Goal: Transaction & Acquisition: Purchase product/service

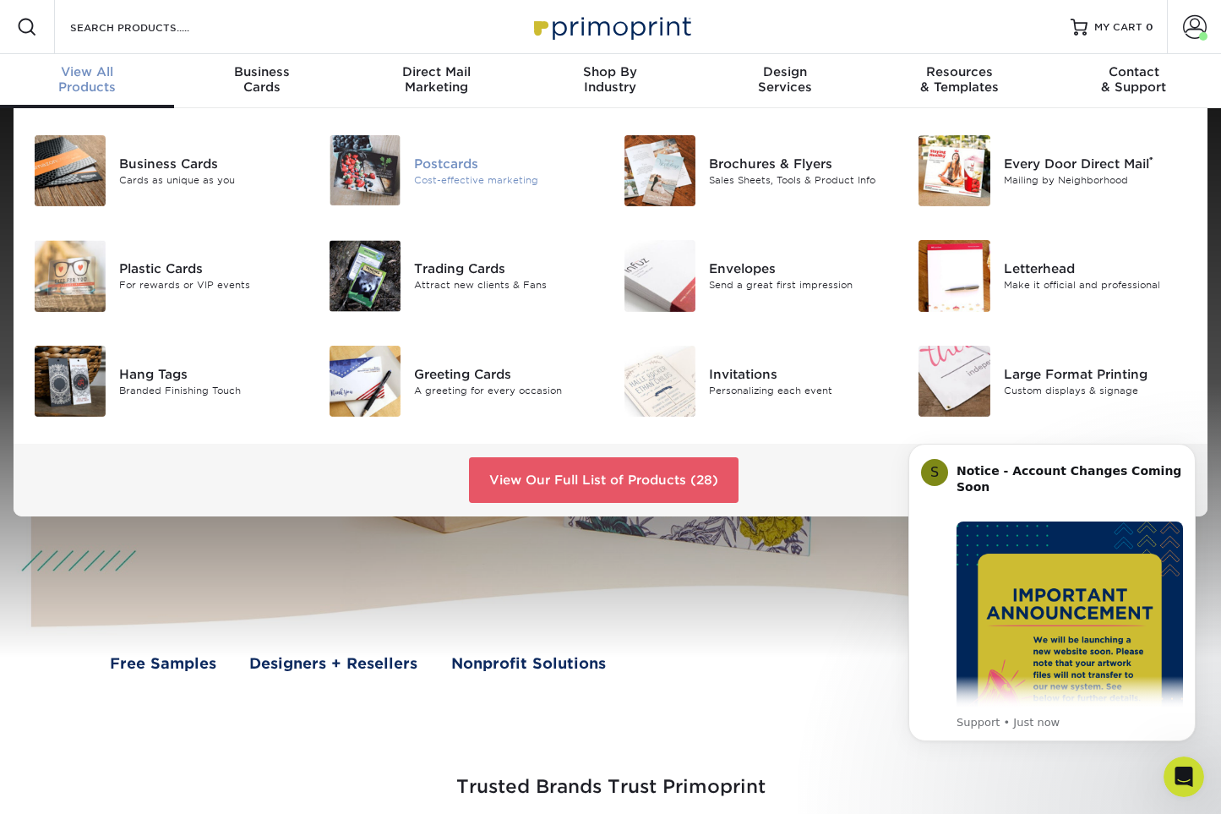
click at [462, 166] on div "Postcards" at bounding box center [506, 163] width 184 height 19
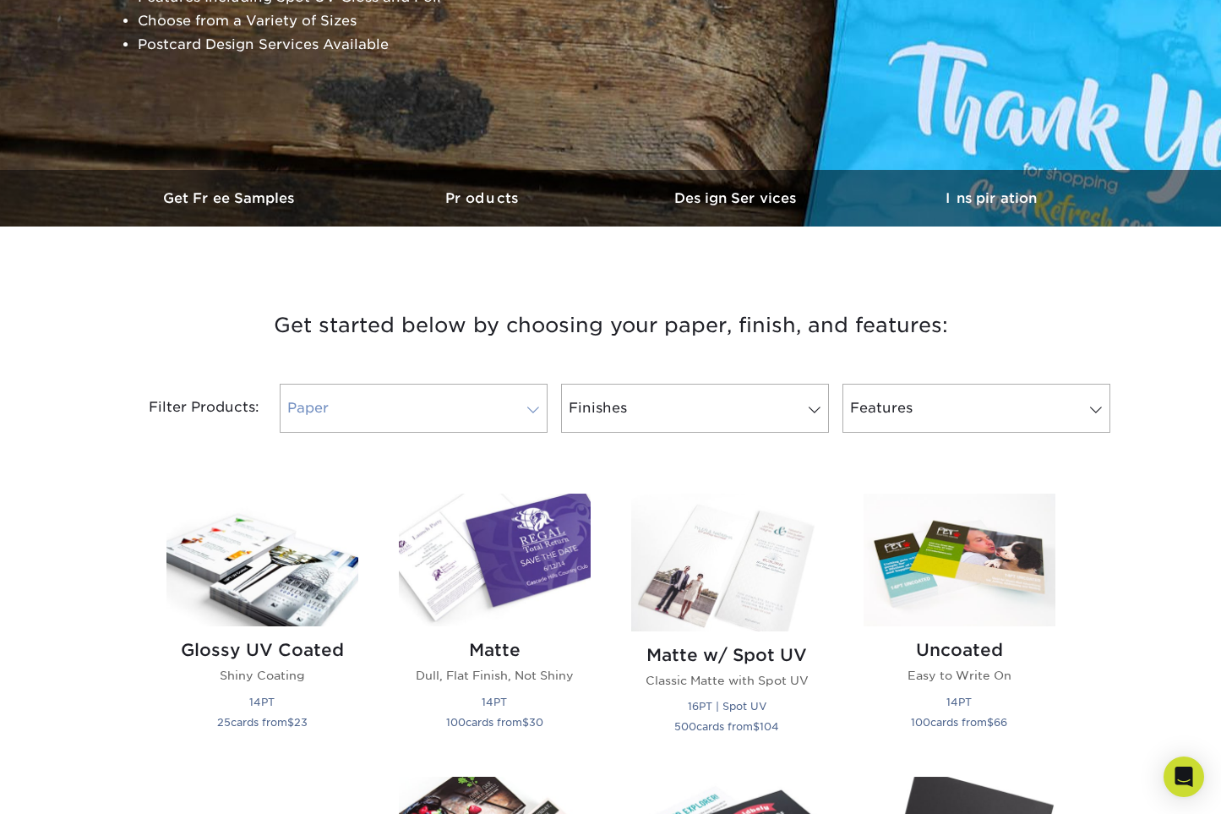
scroll to position [362, 0]
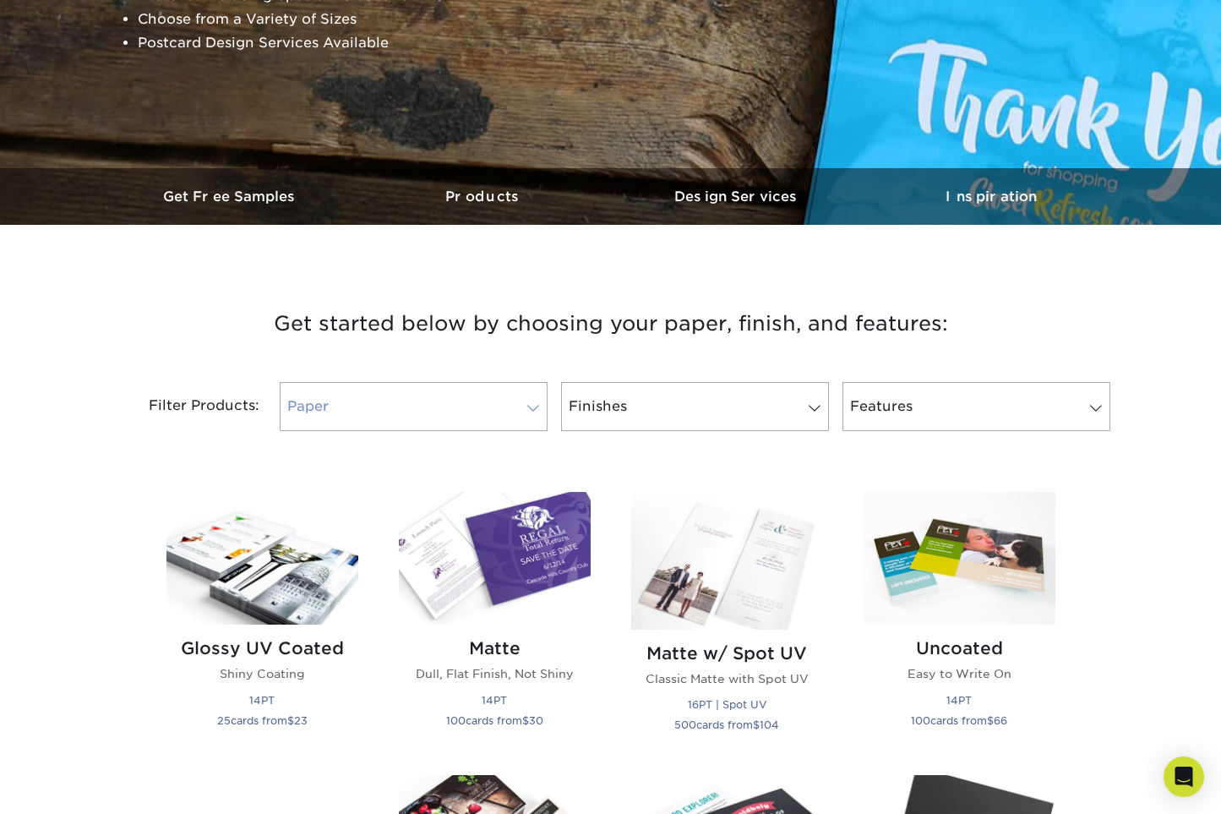
click at [452, 398] on link "Paper" at bounding box center [414, 406] width 268 height 49
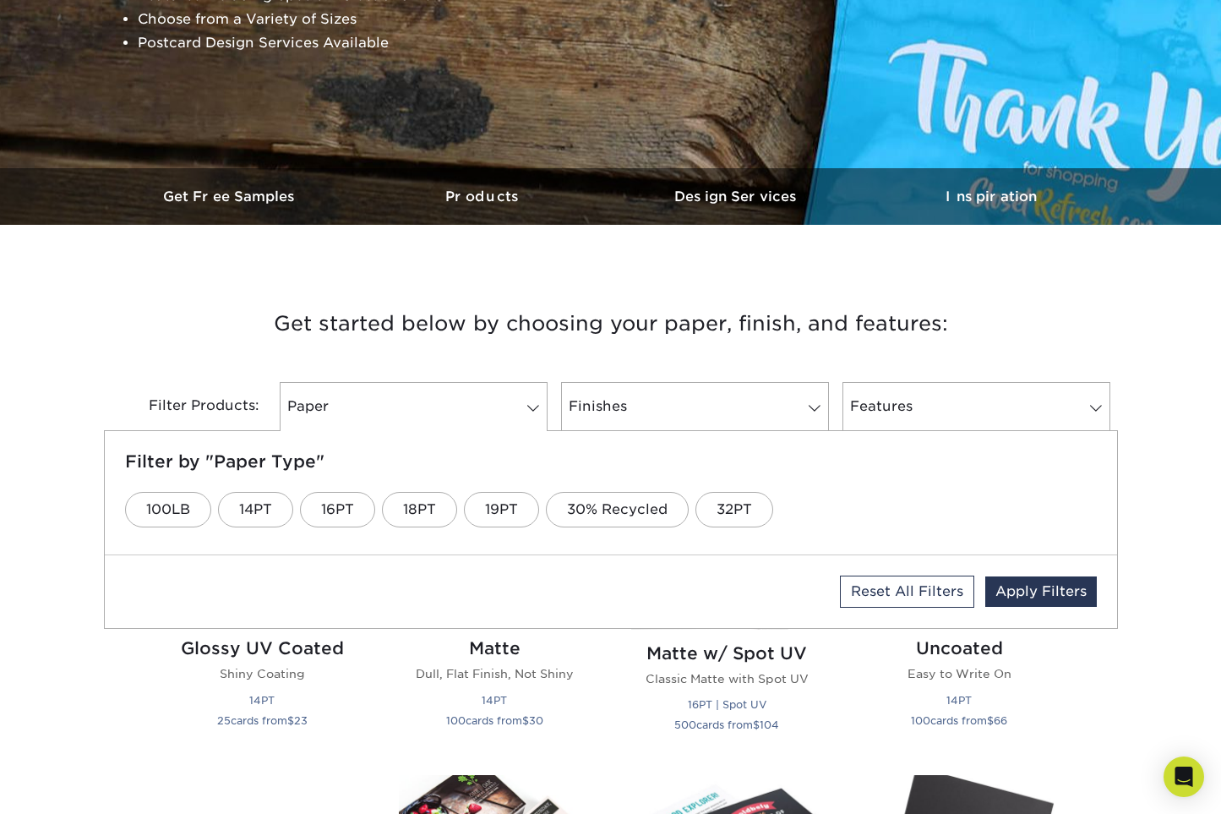
scroll to position [363, 0]
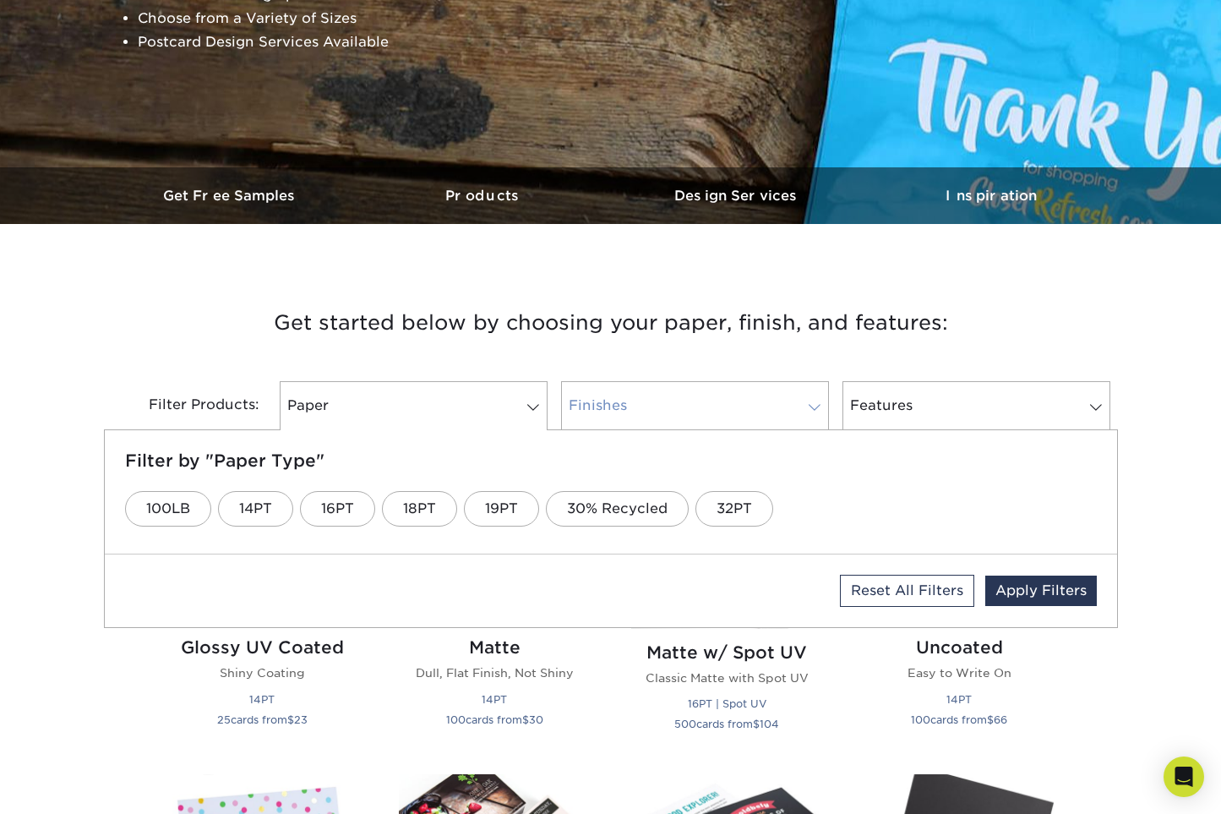
click at [700, 411] on link "Finishes" at bounding box center [695, 405] width 268 height 49
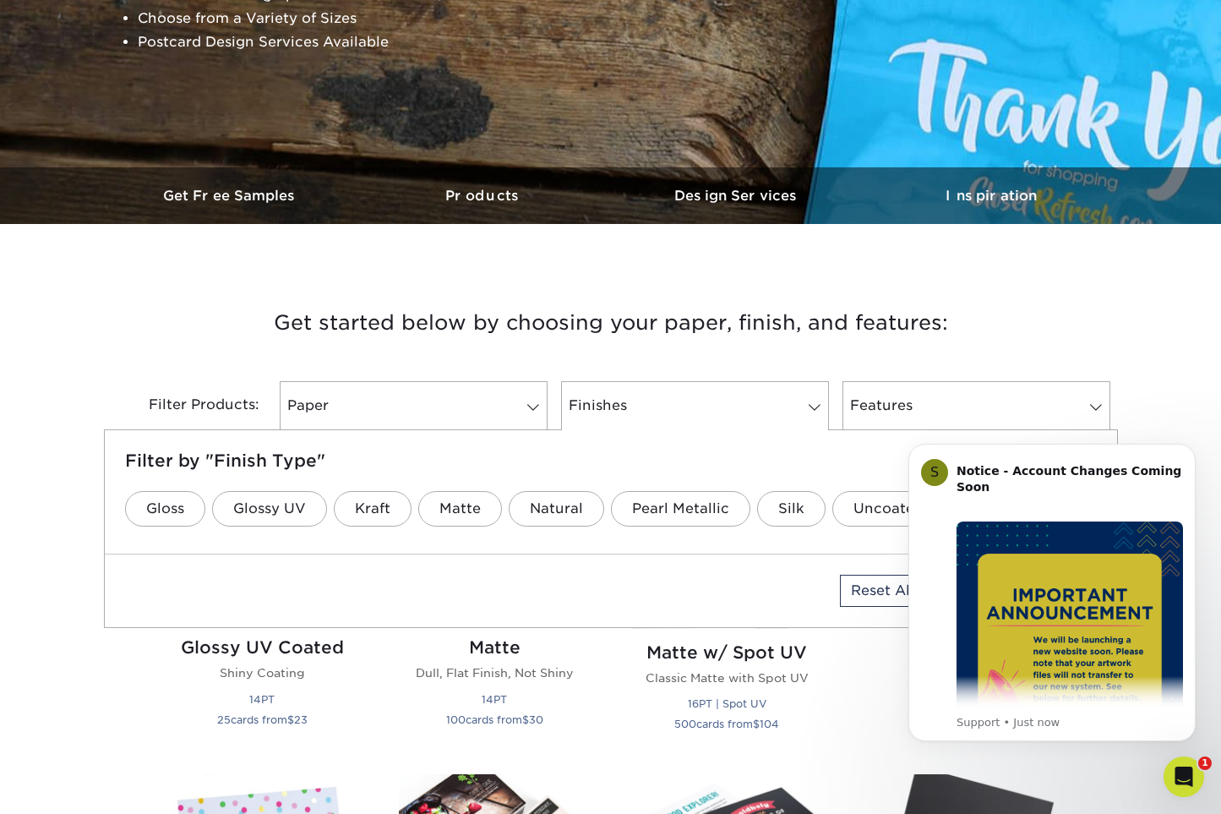
scroll to position [0, 0]
click at [322, 415] on link "Paper" at bounding box center [414, 405] width 268 height 49
click at [215, 373] on div "Filter Products: Paper Filter by "Paper Type" 100LB 14PT 16PT 18PT 19PT 30% Rec…" at bounding box center [611, 416] width 1014 height 110
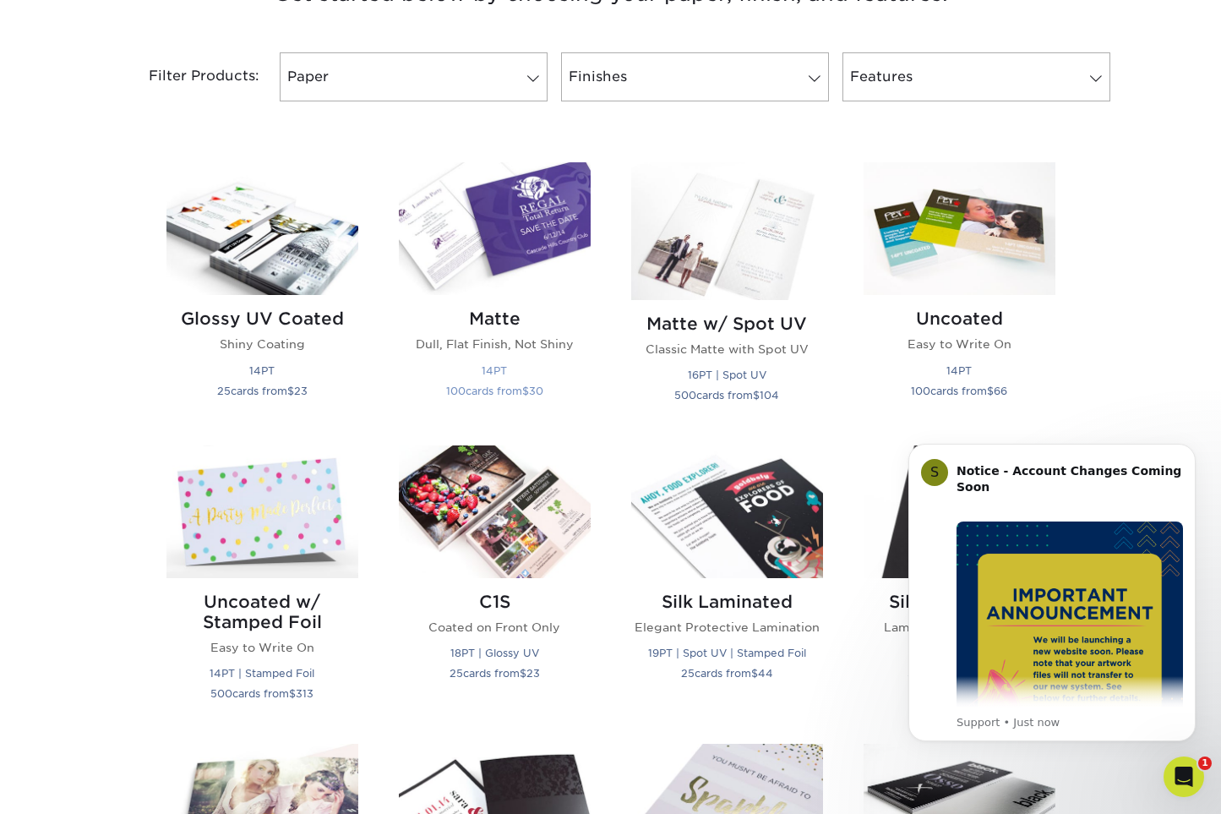
scroll to position [725, 0]
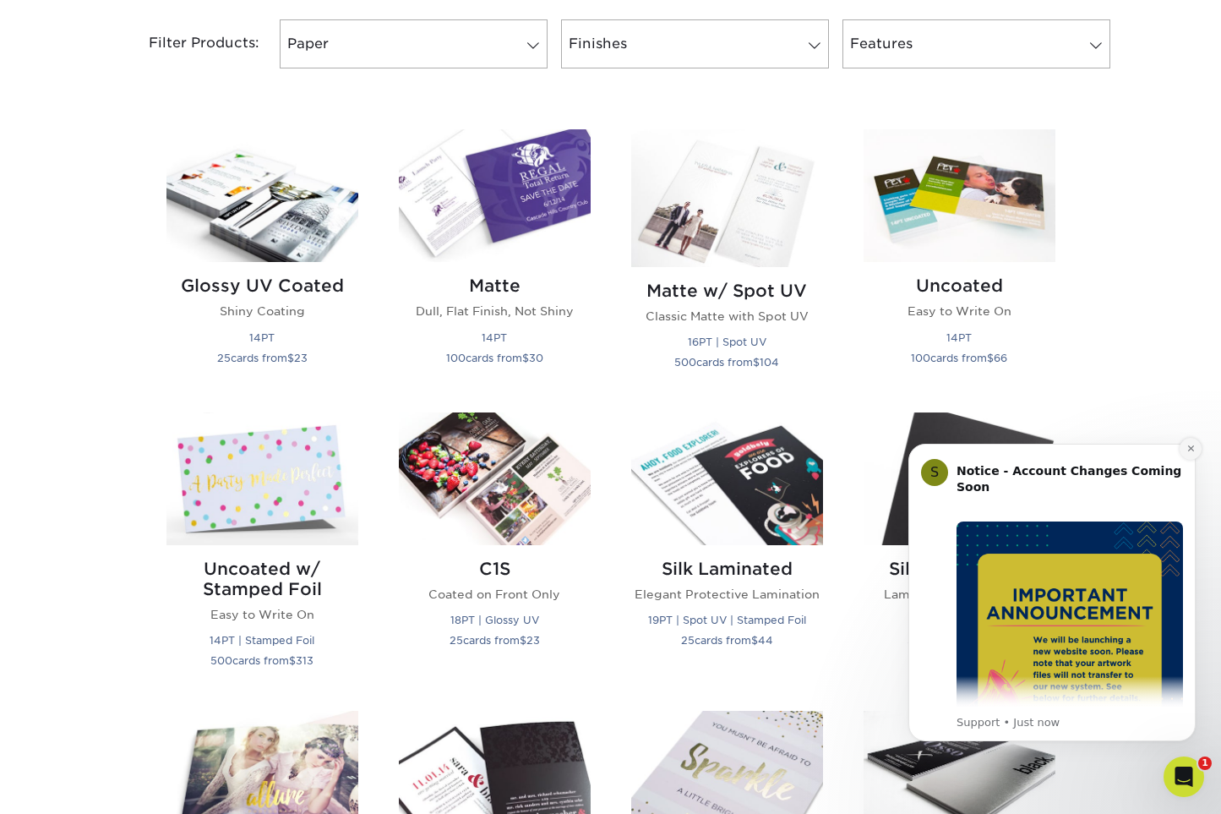
click at [1190, 450] on icon "Dismiss notification" at bounding box center [1190, 448] width 9 height 9
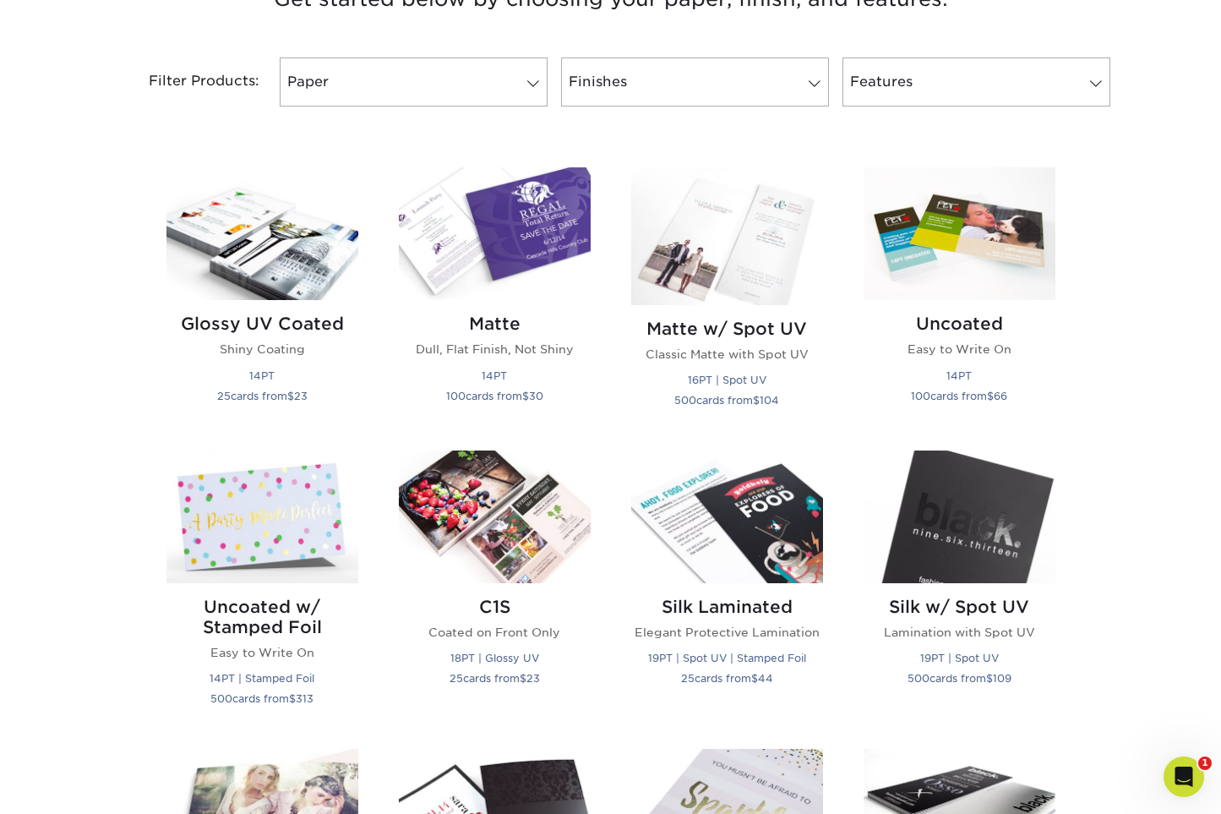
scroll to position [612, 0]
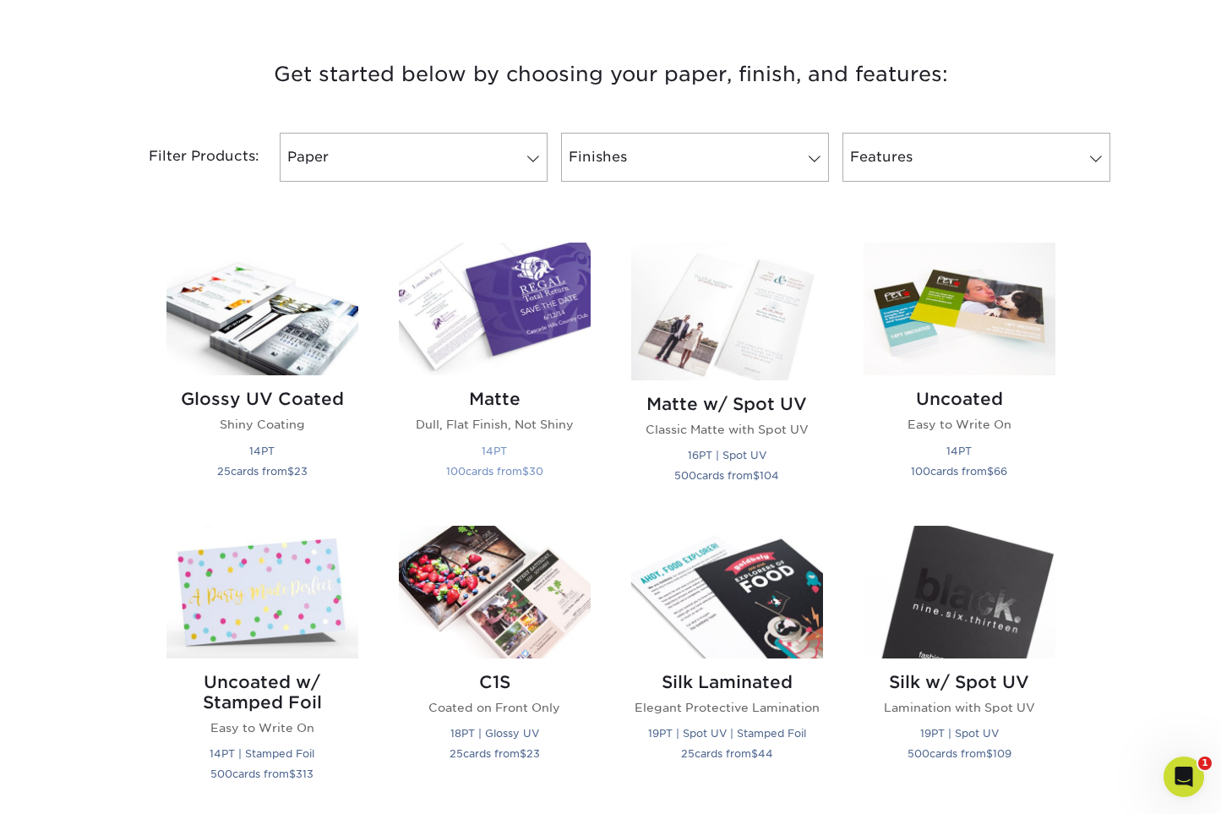
click at [481, 337] on img at bounding box center [495, 308] width 192 height 133
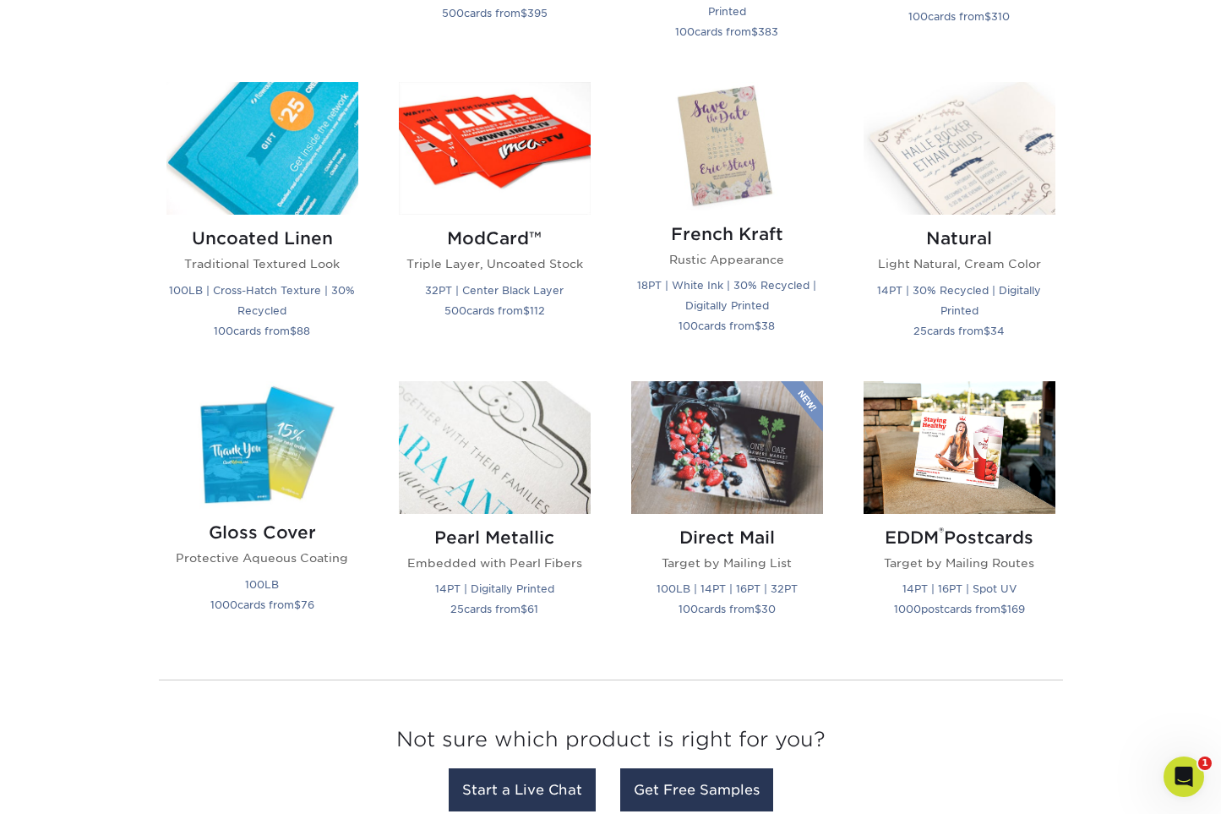
scroll to position [1961, 0]
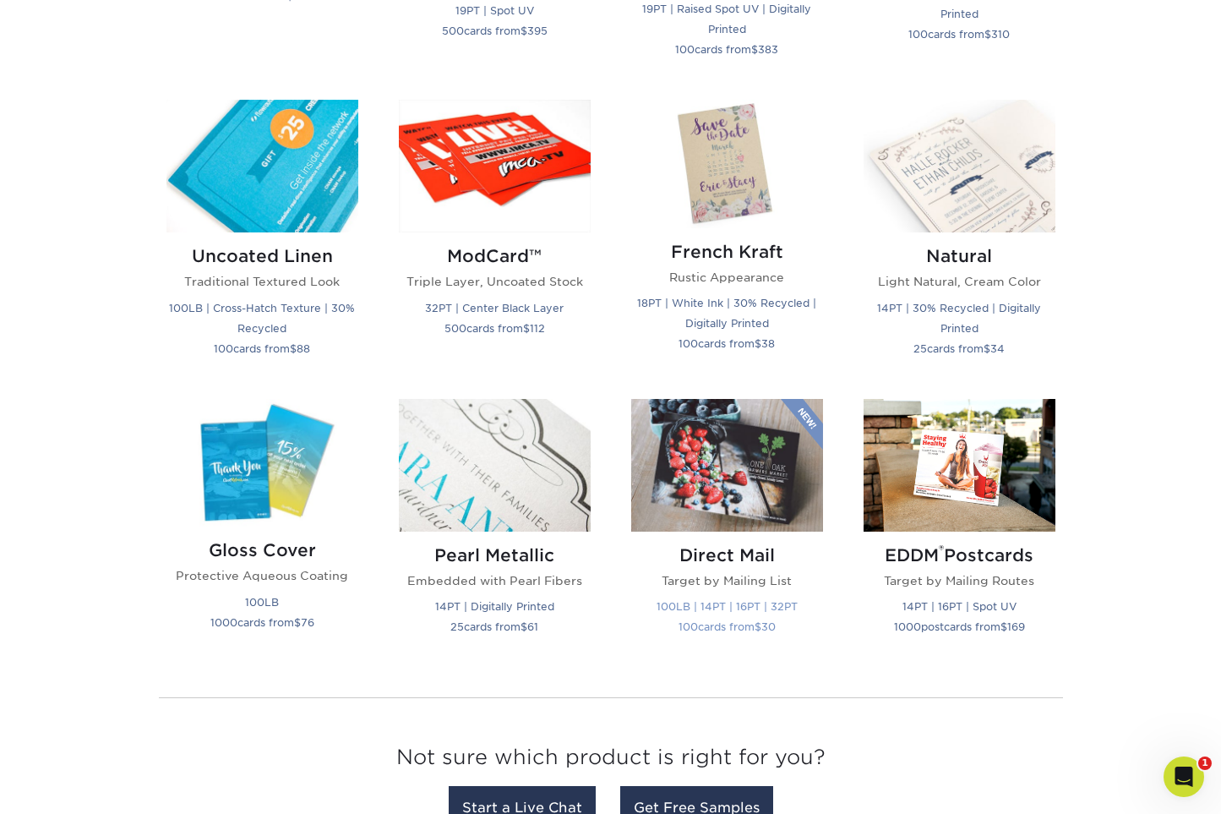
click at [734, 494] on img at bounding box center [727, 465] width 192 height 133
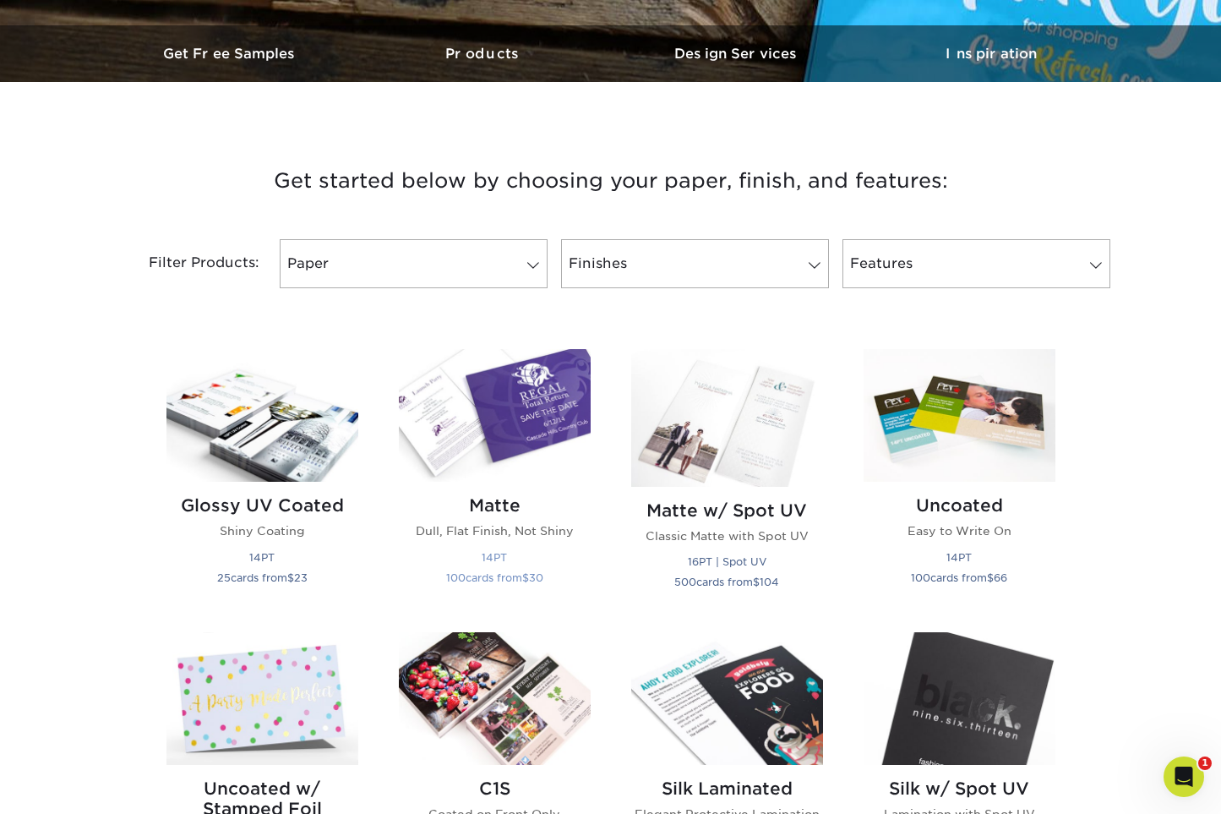
scroll to position [558, 0]
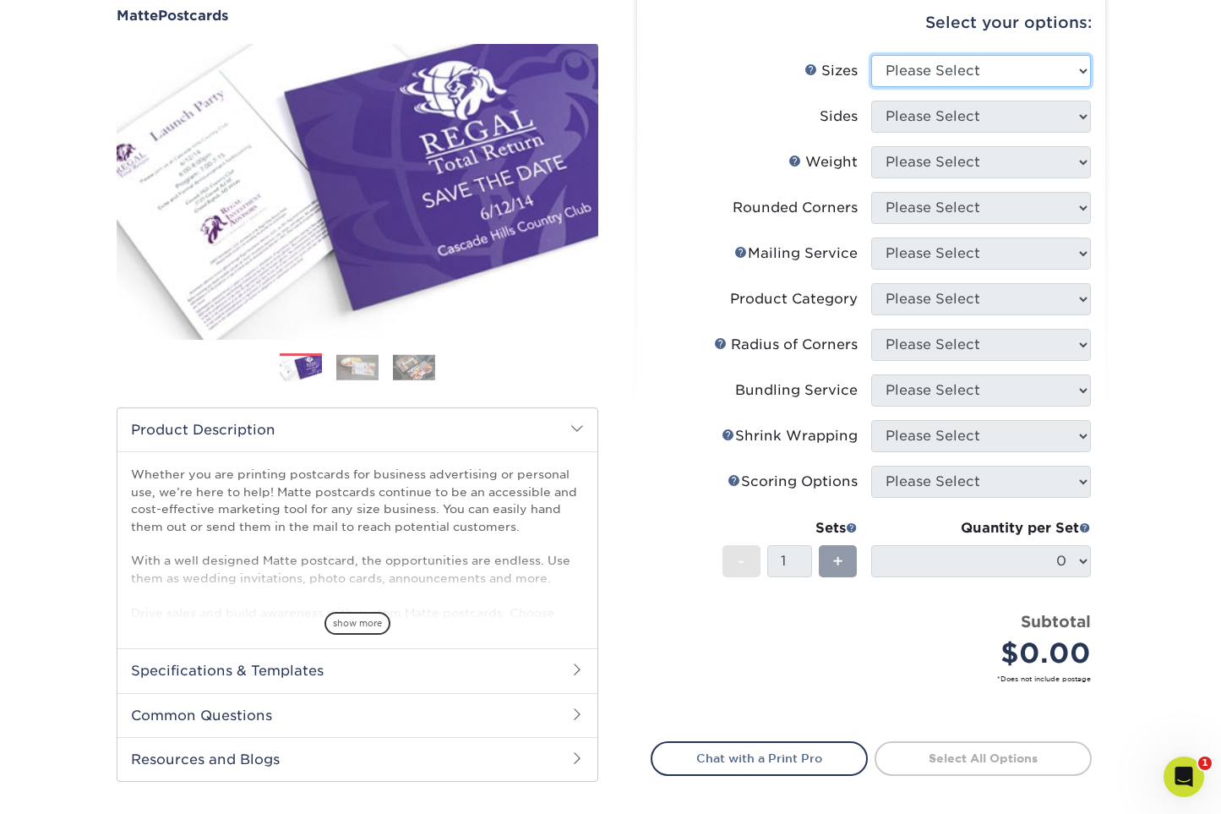
scroll to position [166, 0]
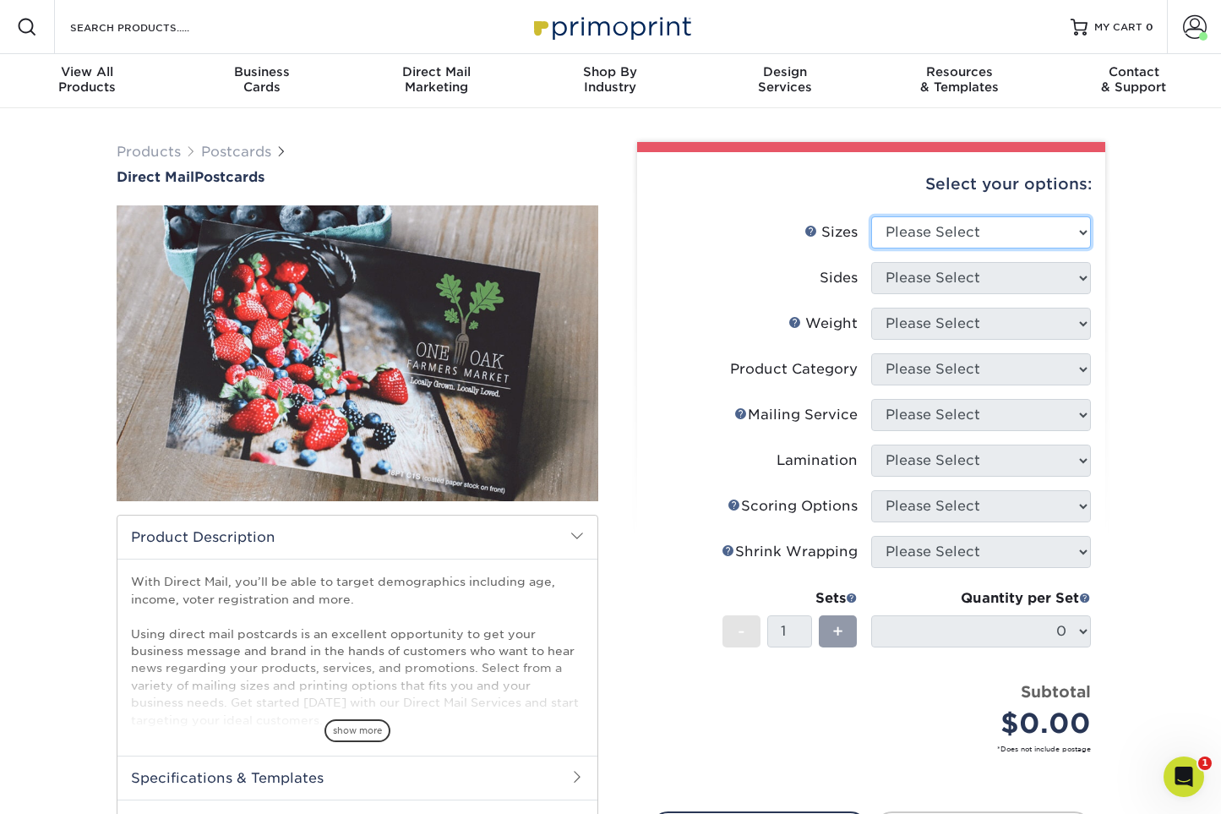
select select "7.50x8.50"
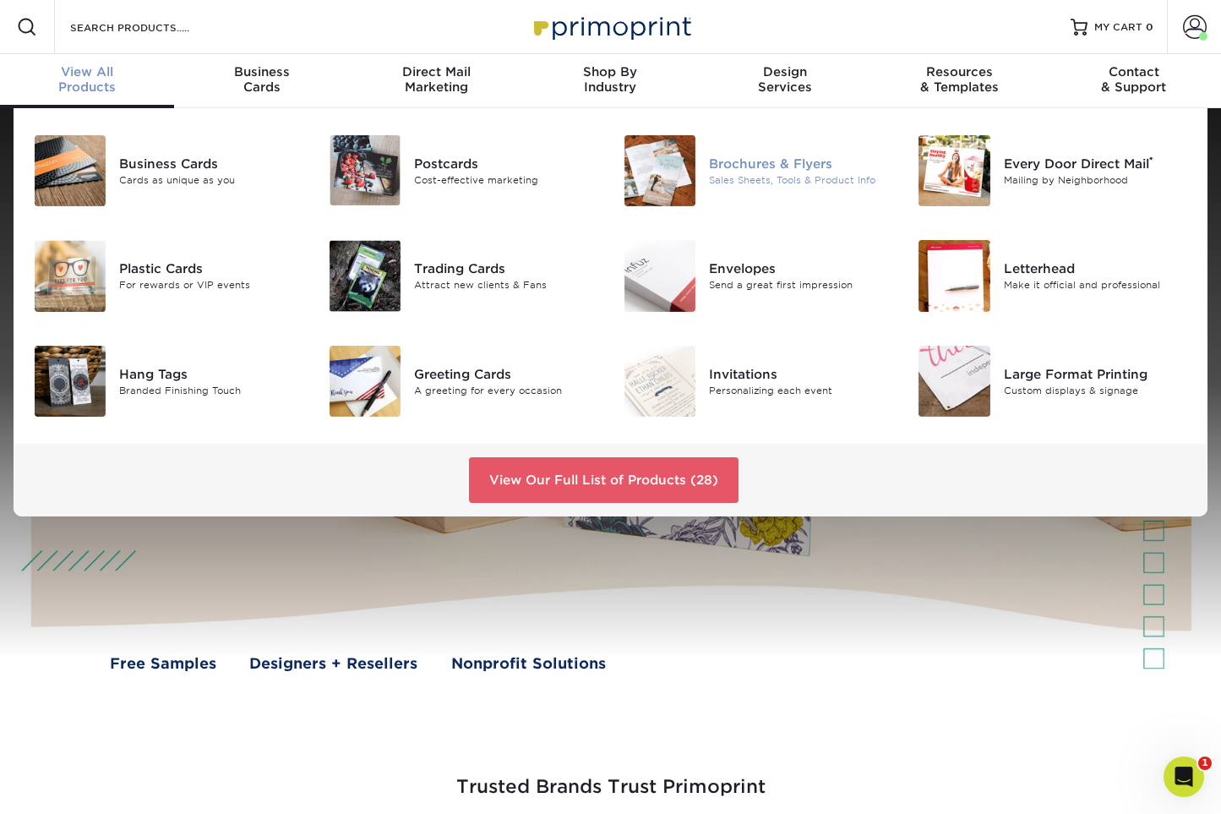
click at [800, 169] on div "Brochures & Flyers" at bounding box center [801, 164] width 184 height 19
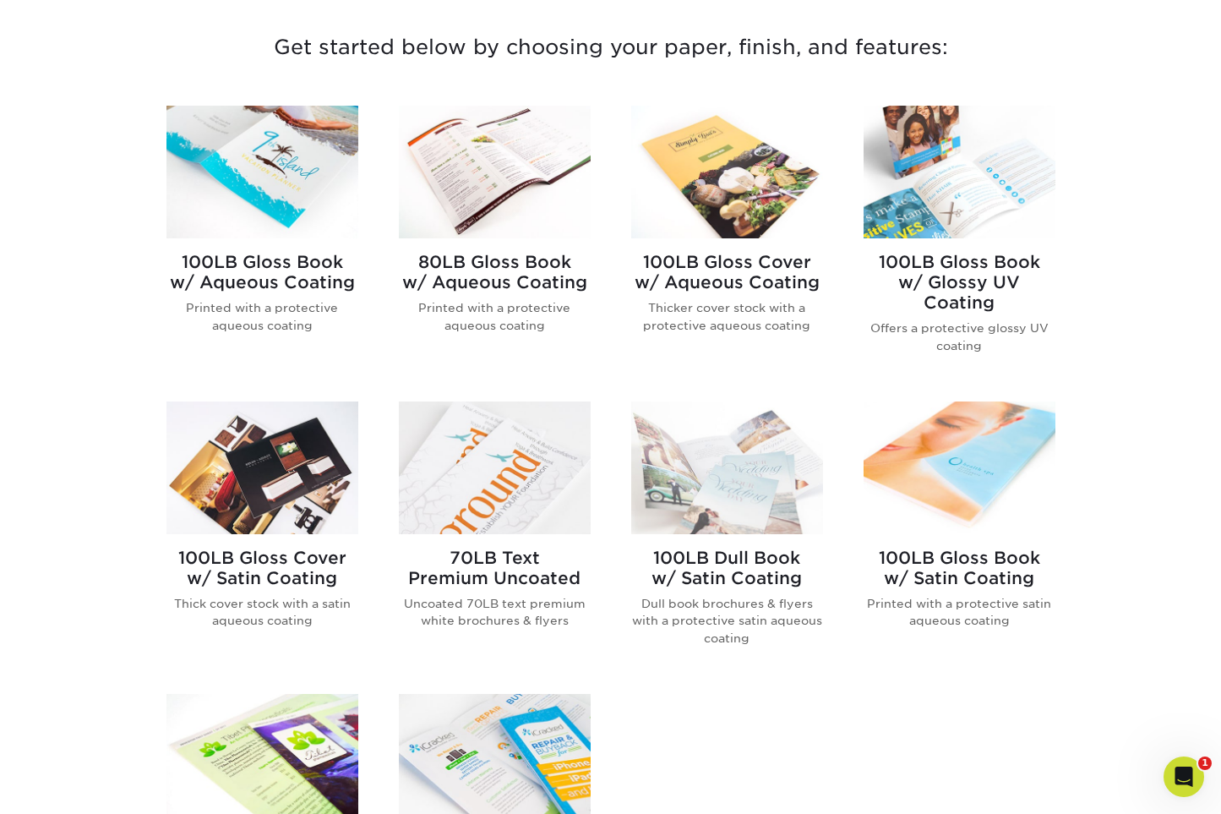
scroll to position [799, 0]
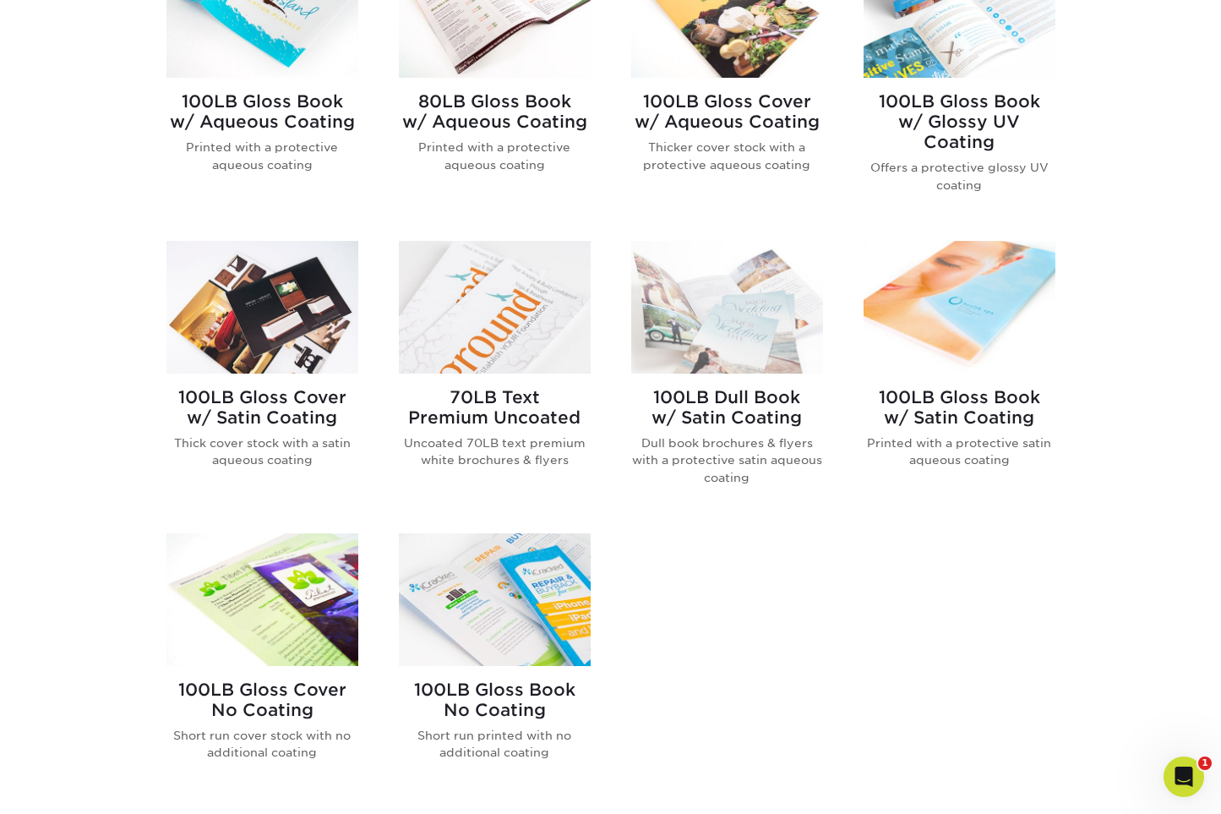
click at [317, 343] on img at bounding box center [262, 307] width 192 height 133
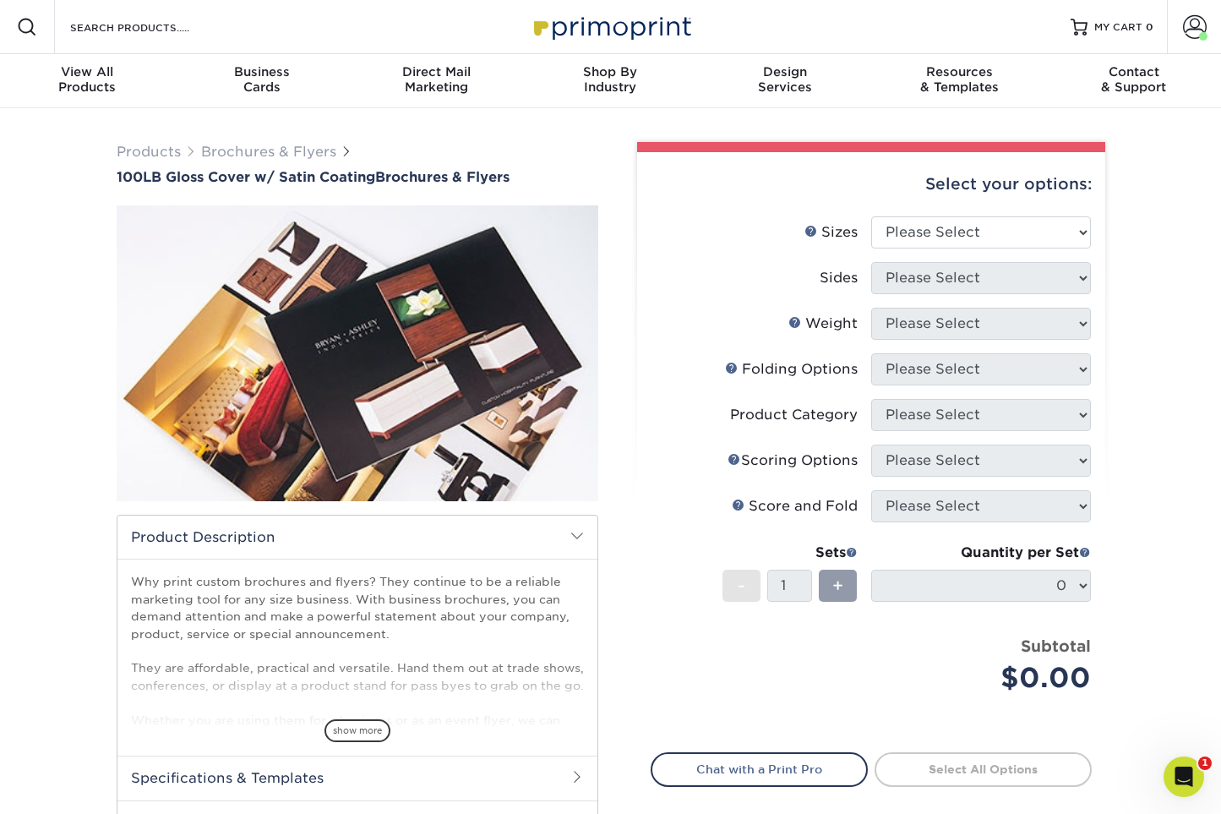
click at [983, 215] on div "Select your options:" at bounding box center [871, 184] width 441 height 64
select select "8.00x10.00"
select select "13abbda7-1d64-4f25-8bb2-c179b224825d"
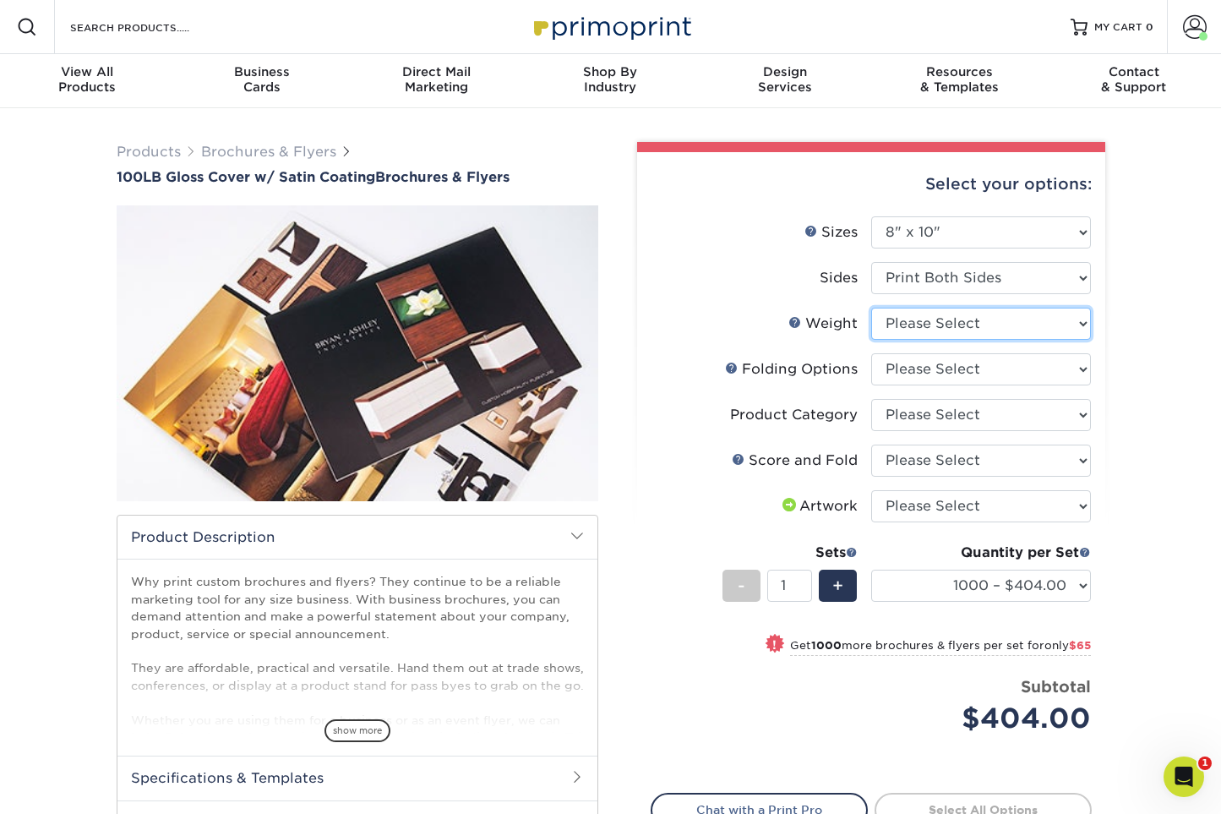
select select "100LB"
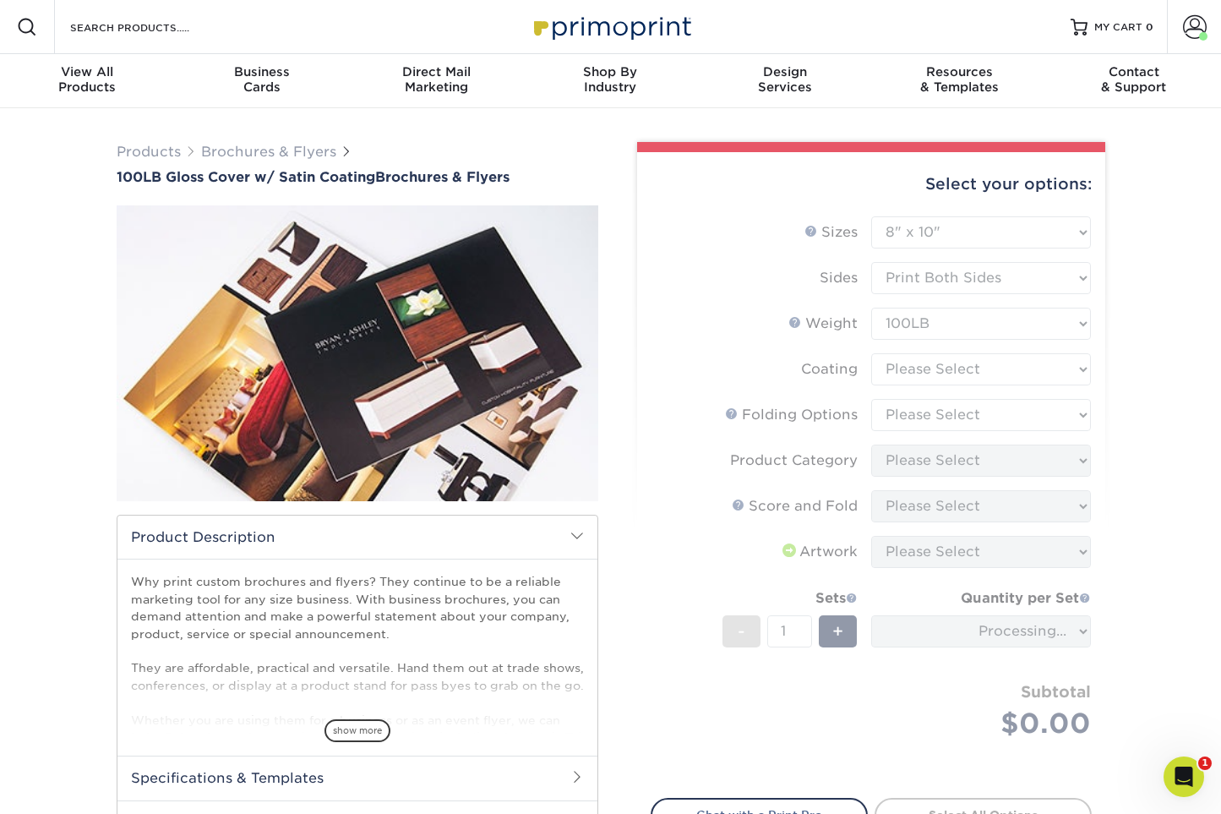
click at [908, 372] on form "Sizes Help Sizes Please Select 3.67" x 8.5" 4" x 8.5" 4" x 11" 4" x 12" 4.25" x…" at bounding box center [871, 497] width 441 height 562
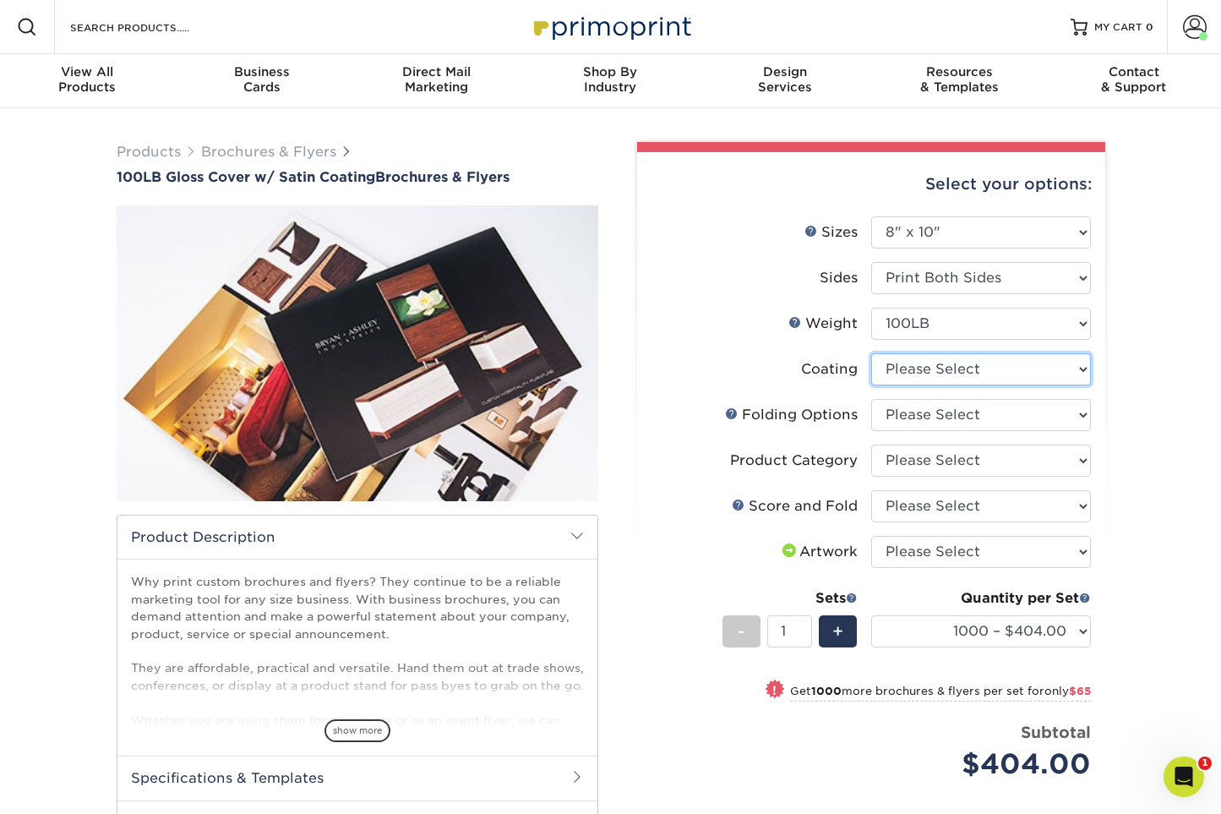
select select "1753ff32-3d28-4f95-990a-6fda0dbe3d7c"
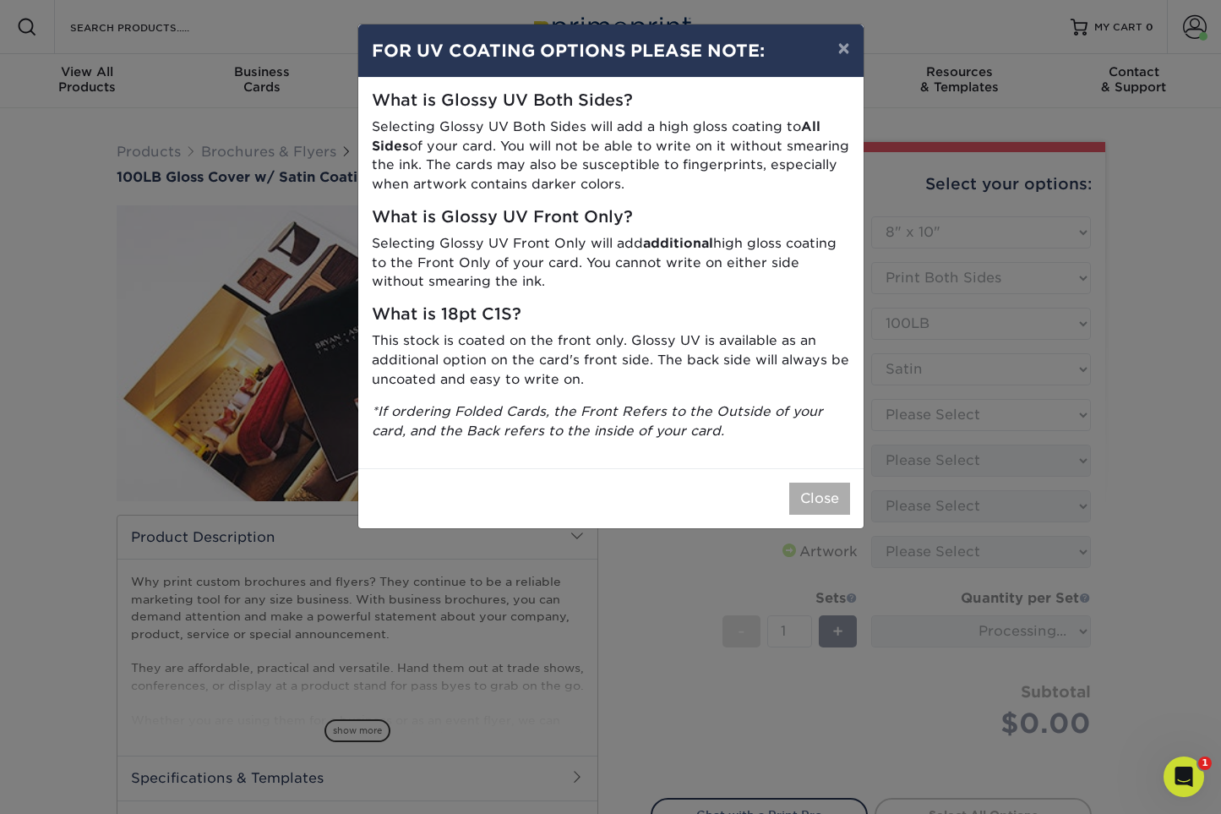
click at [841, 490] on button "Close" at bounding box center [819, 498] width 61 height 32
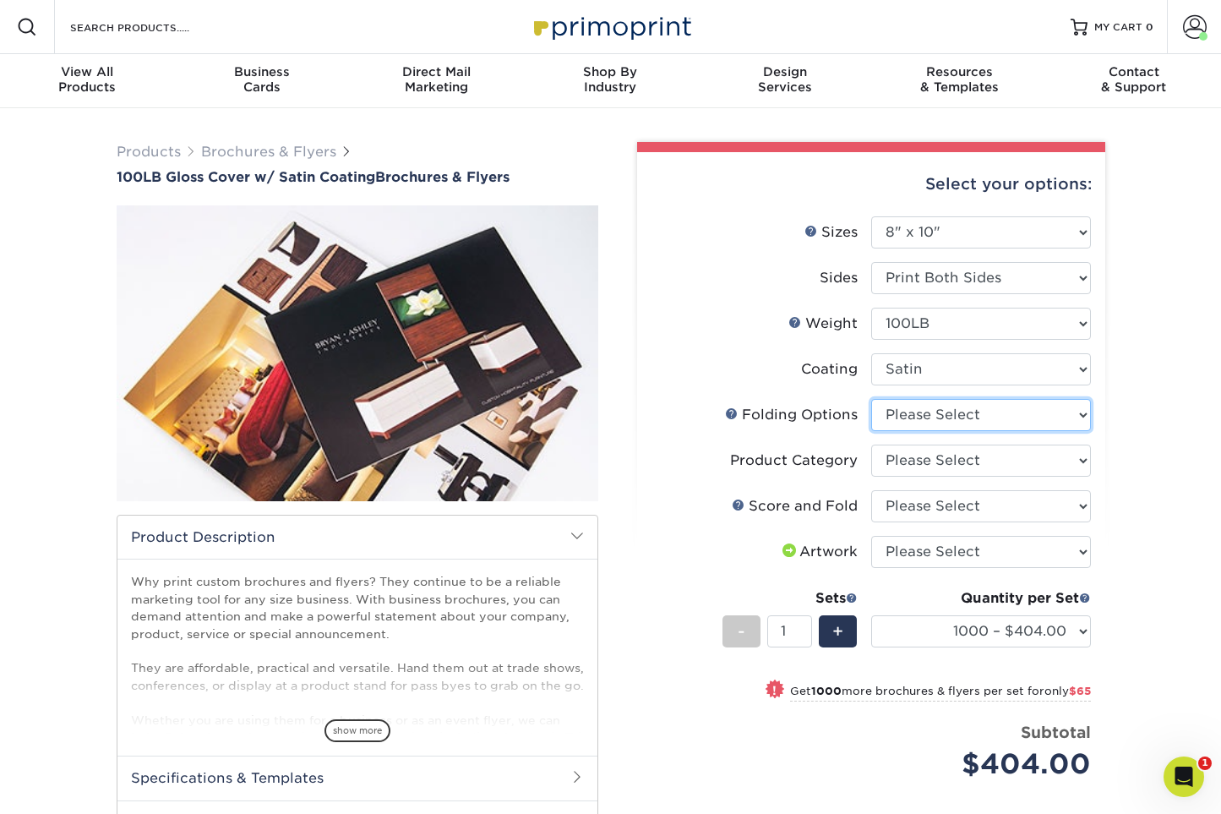
select select "9b1d5825-34d1-4721-9874-ed79abb003d7"
select select "1a668080-6b7c-4174-b399-2c3833b27ef4"
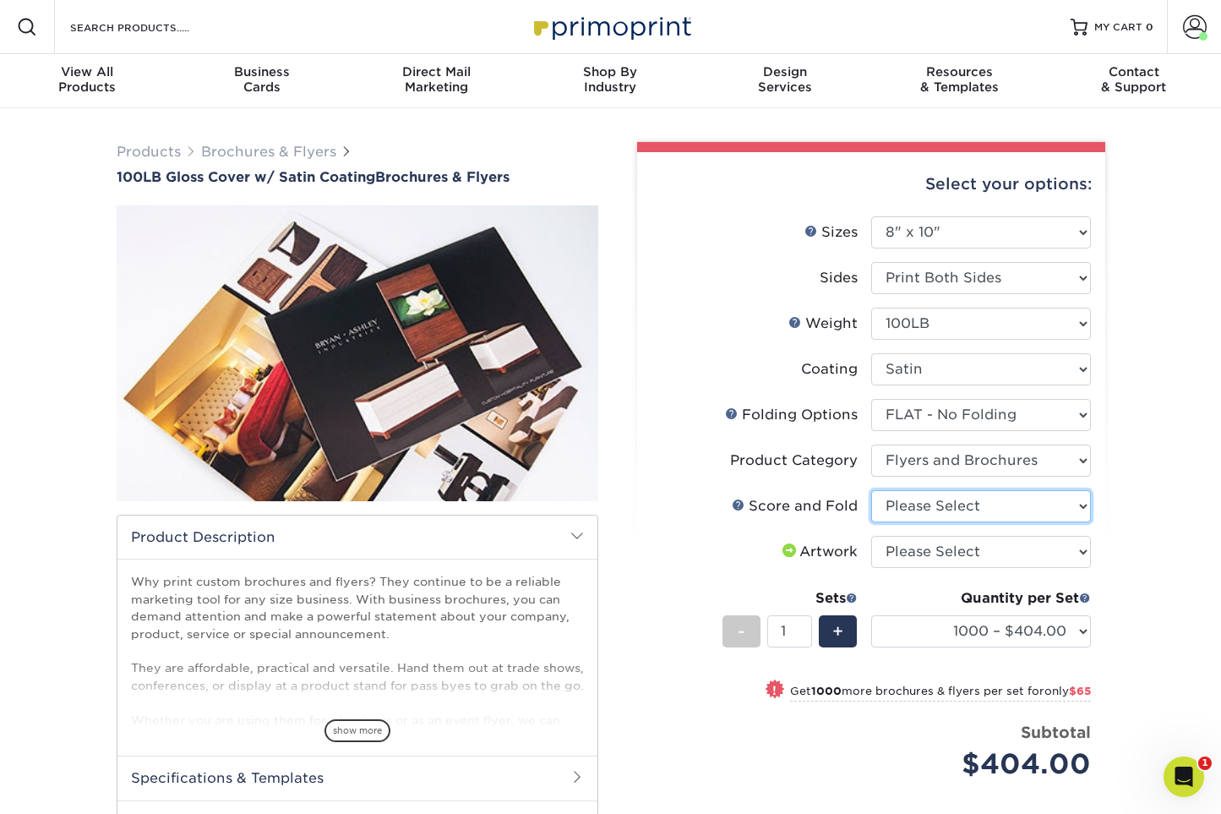
select select "bd0593cf-038a-41f4-bfbc-0b0ebdcc21b2"
select select "upload"
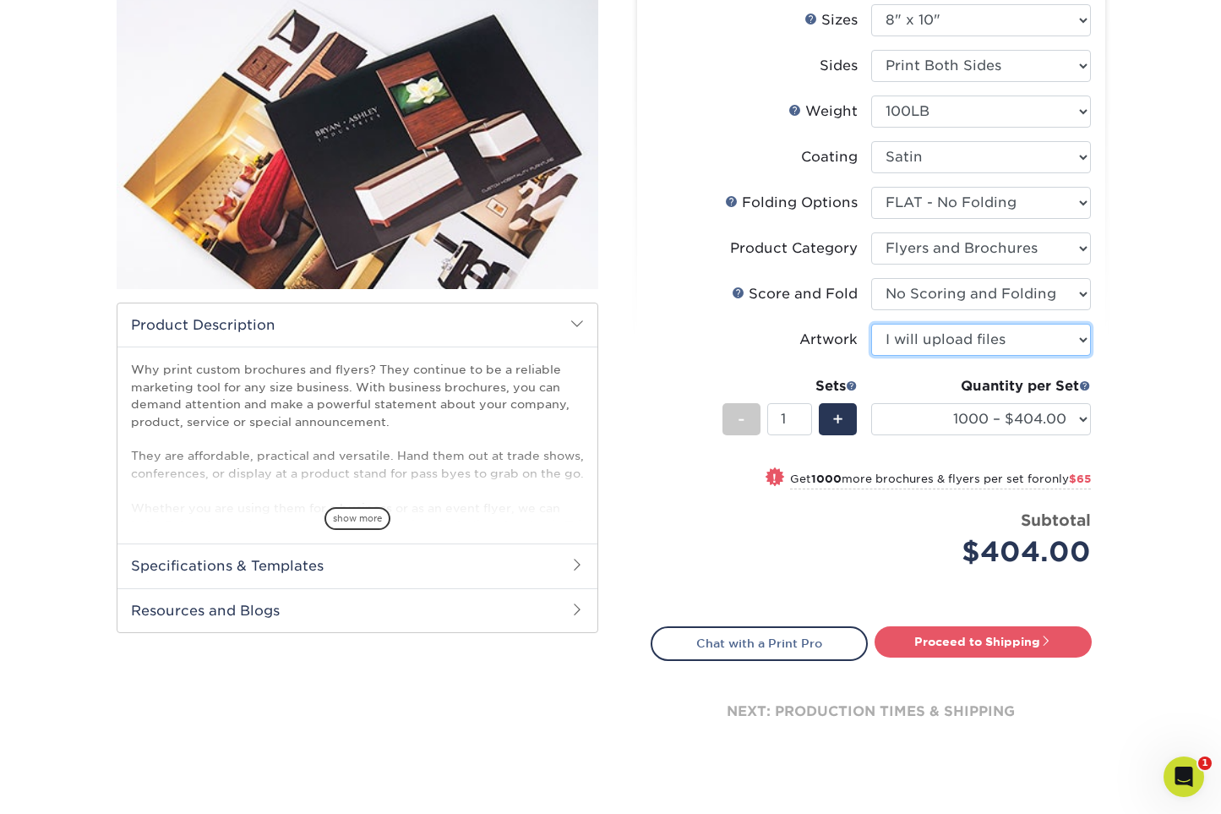
scroll to position [233, 0]
